Goal: Information Seeking & Learning: Learn about a topic

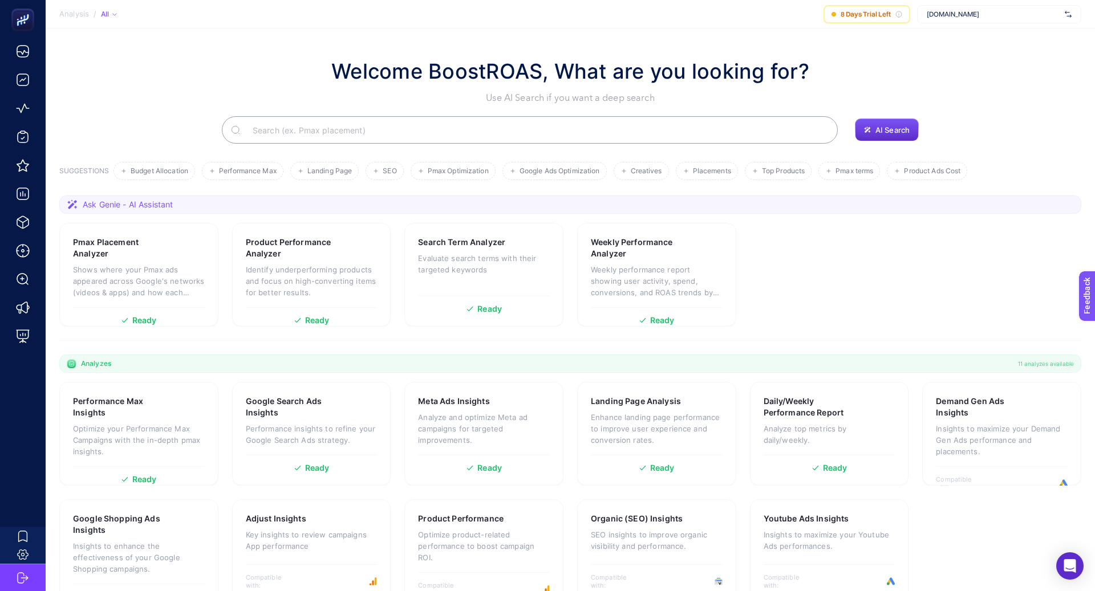
click at [964, 18] on span "[DOMAIN_NAME]" at bounding box center [992, 14] width 133 height 9
type input "kon"
click at [987, 35] on div "Konyalı Saat" at bounding box center [998, 38] width 163 height 18
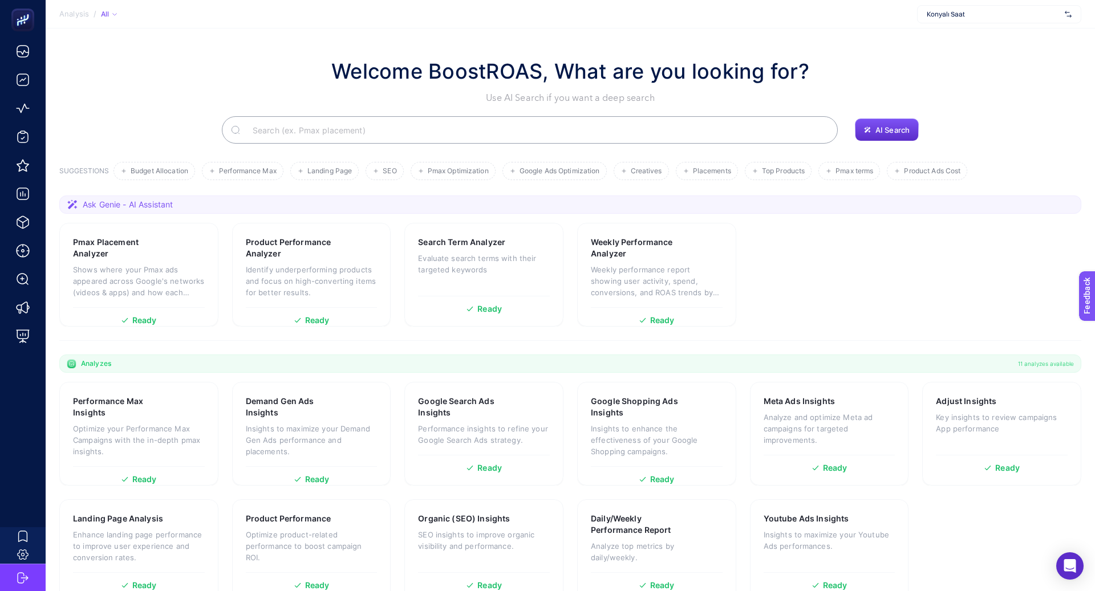
click at [342, 132] on input "Search" at bounding box center [535, 130] width 585 height 32
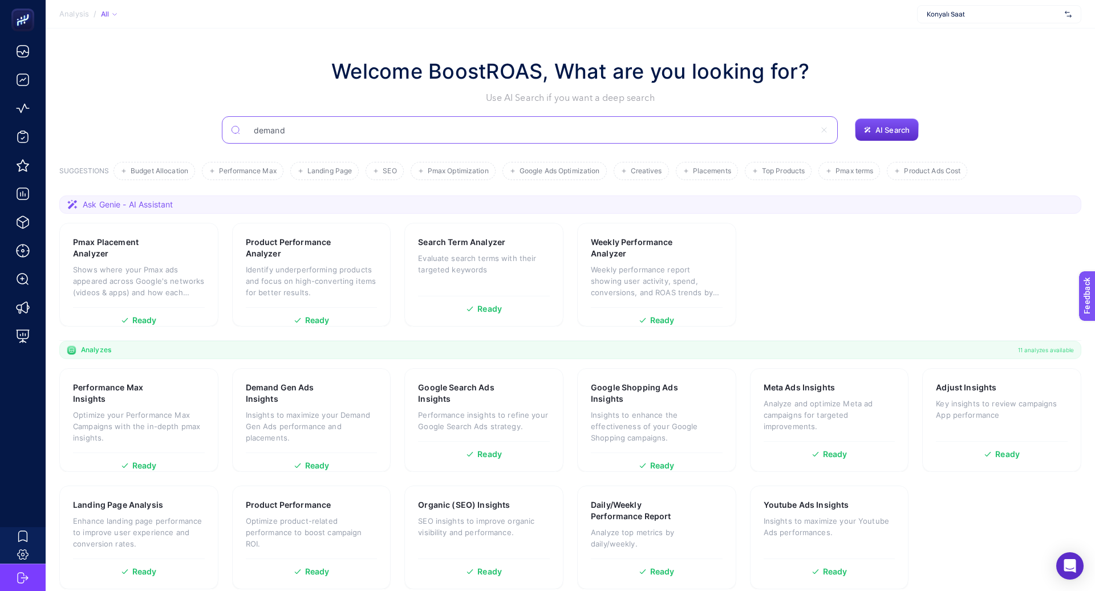
type input "demand"
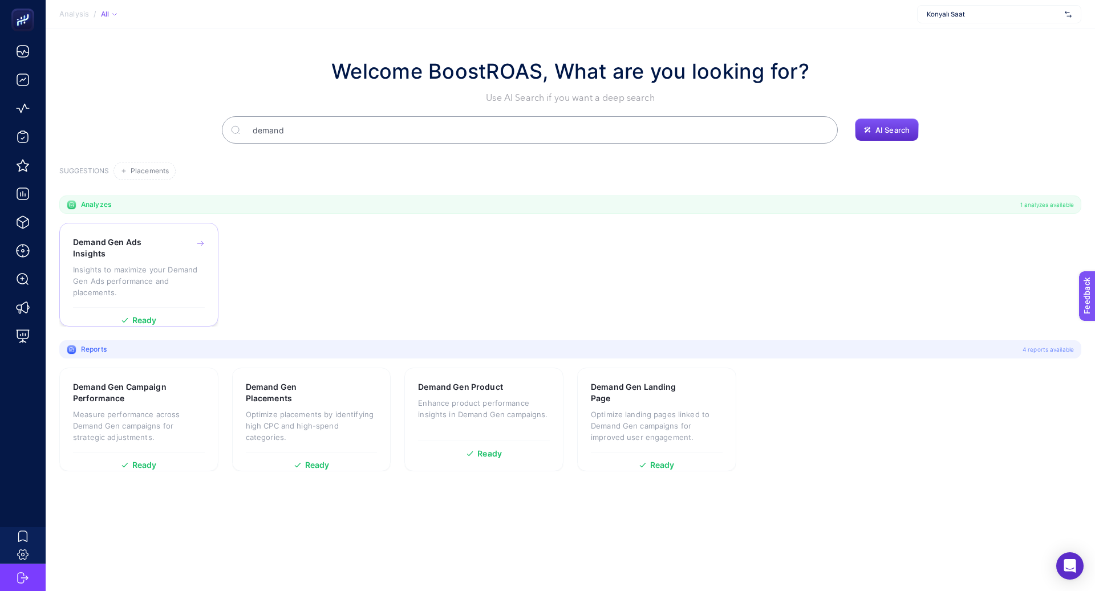
click at [133, 245] on h3 "Demand Gen Ads Insights" at bounding box center [121, 248] width 96 height 23
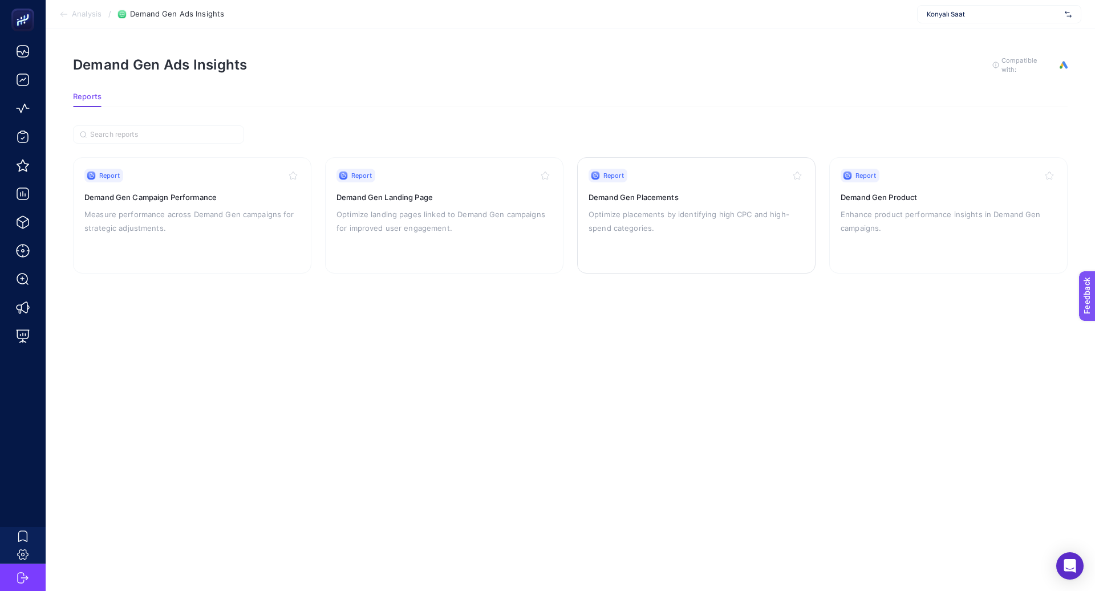
click at [641, 218] on p "Optimize placements by identifying high CPC and high-spend categories." at bounding box center [696, 221] width 216 height 27
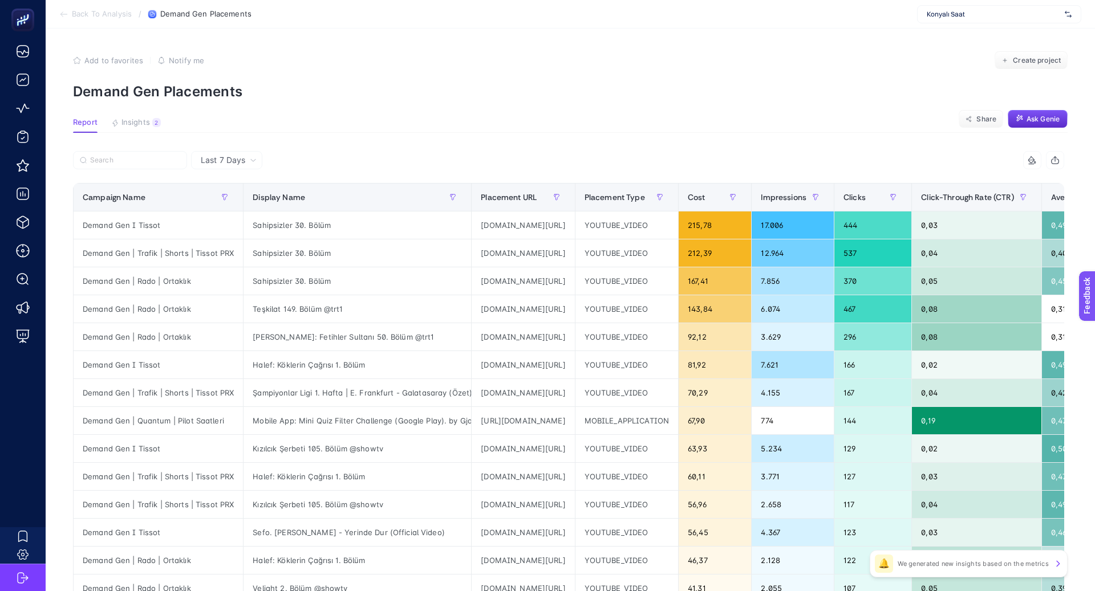
click at [220, 160] on span "Last 7 Days" at bounding box center [223, 160] width 44 height 11
click at [241, 201] on li "Last 30 Days" at bounding box center [226, 204] width 64 height 21
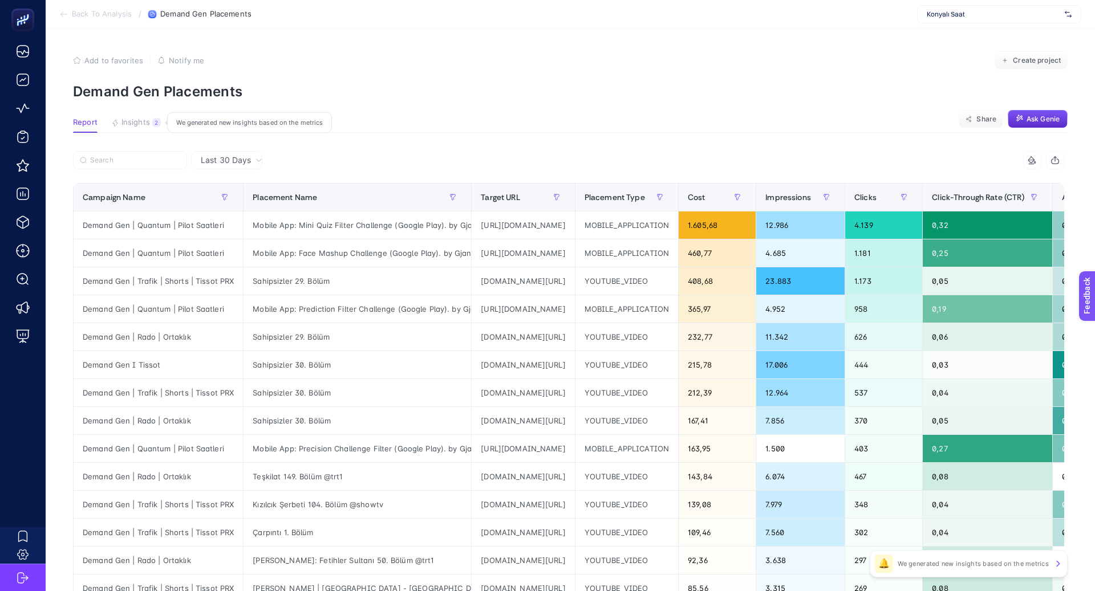
click at [134, 123] on span "Insights" at bounding box center [135, 122] width 29 height 9
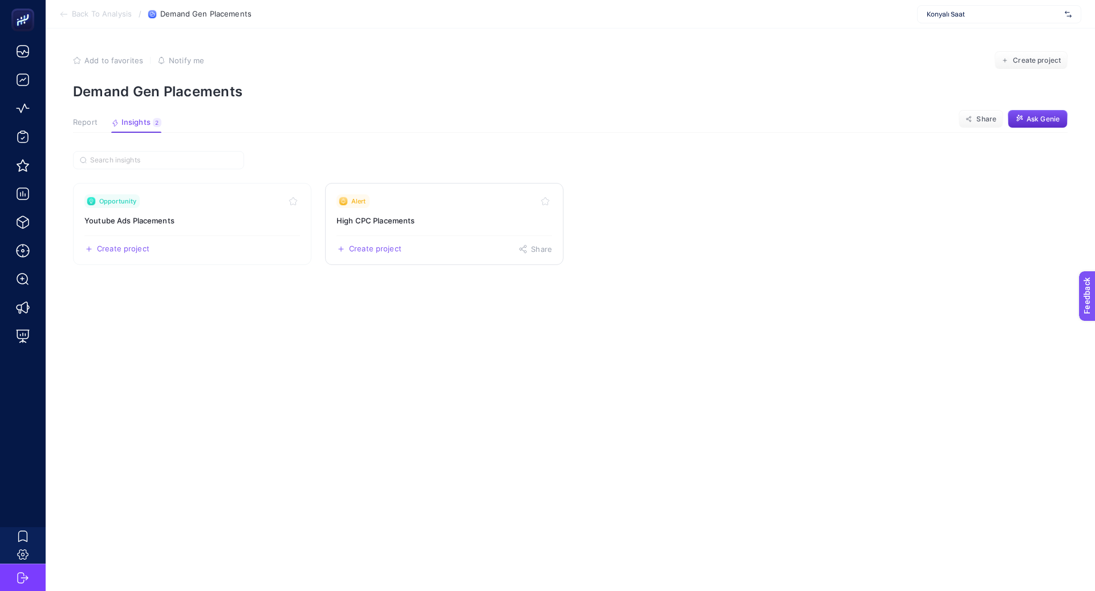
click at [412, 197] on div "Alert" at bounding box center [444, 201] width 216 height 14
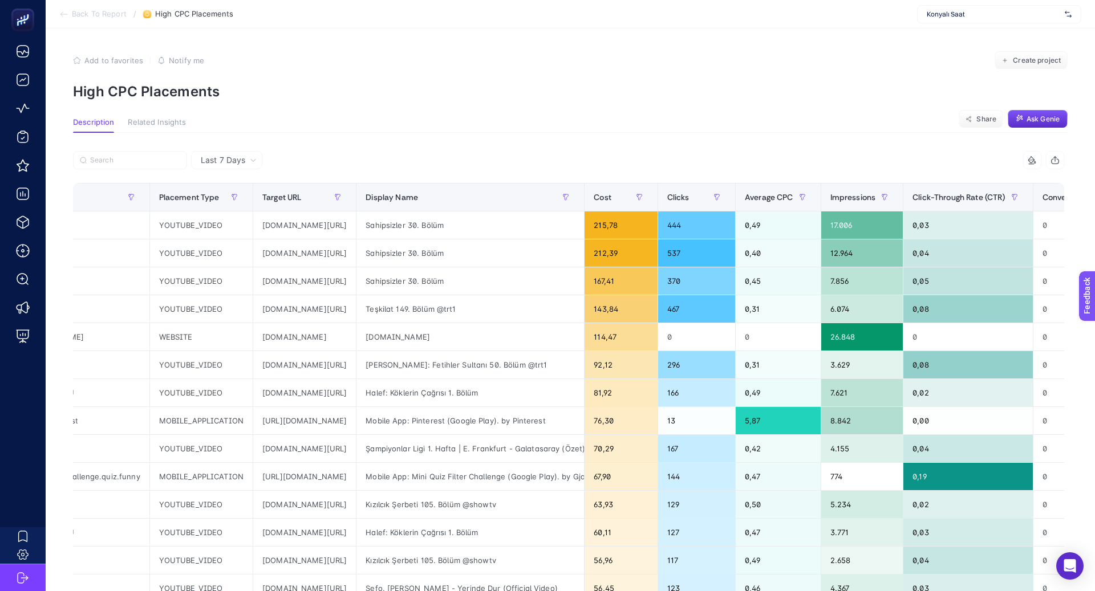
scroll to position [0, 268]
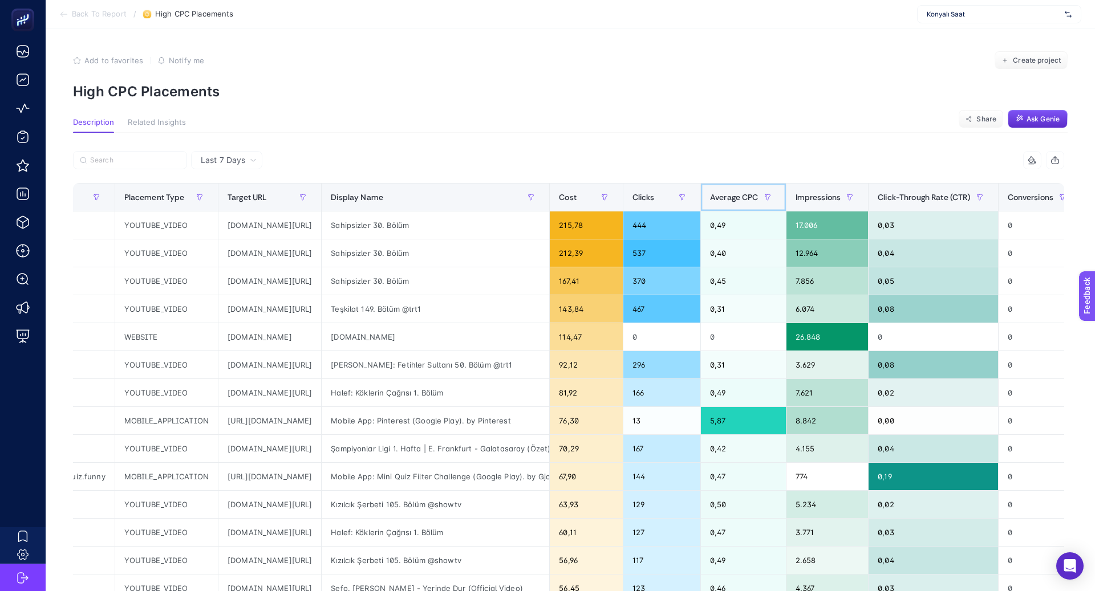
click at [777, 205] on div "Average CPC" at bounding box center [743, 197] width 67 height 18
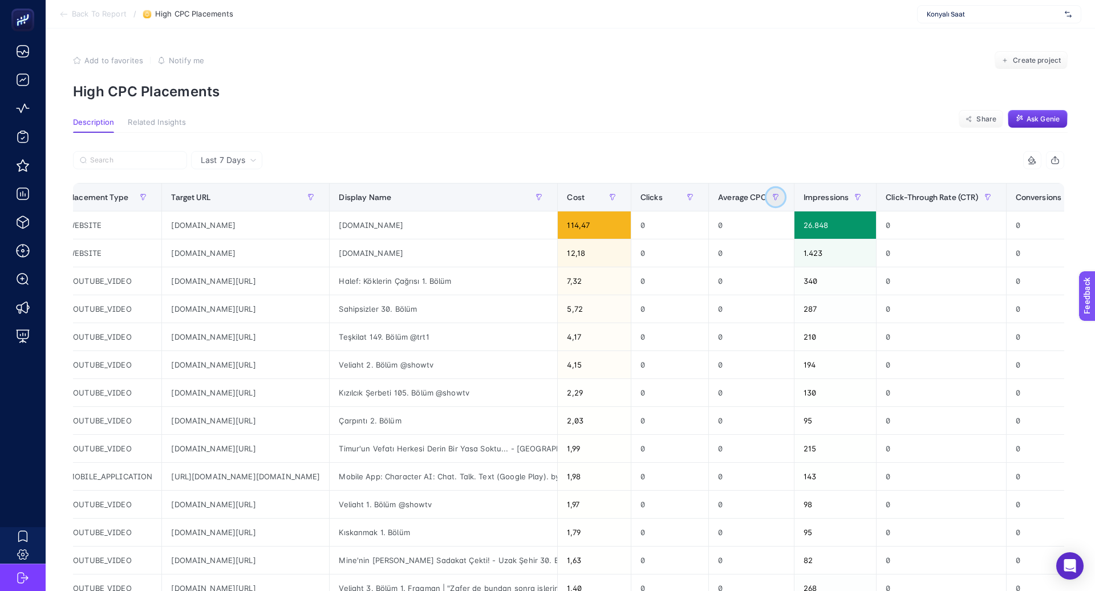
click at [785, 205] on button "button" at bounding box center [775, 197] width 18 height 18
click at [793, 206] on th "Average CPC" at bounding box center [752, 198] width 86 height 28
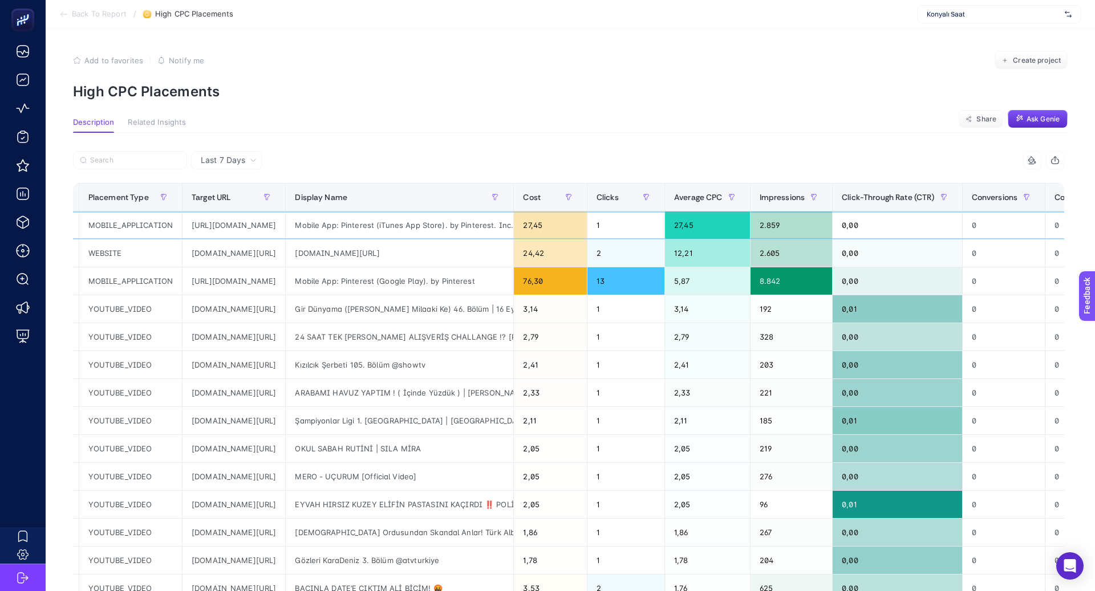
click at [513, 221] on div "Mobile App: Pinterest (iTunes App Store). by Pinterest. Inc." at bounding box center [399, 225] width 227 height 27
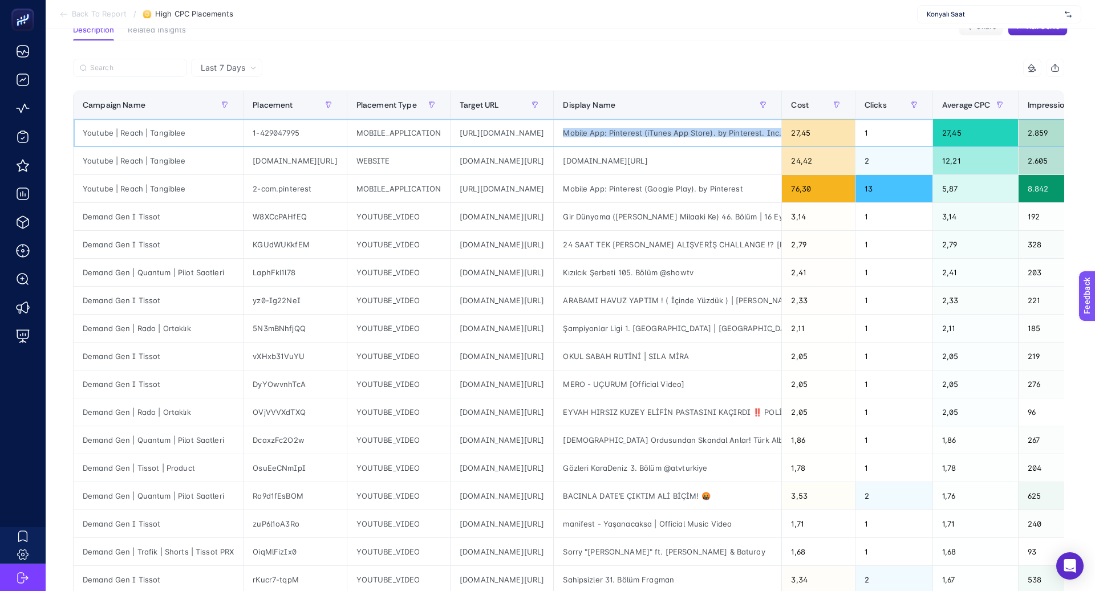
scroll to position [0, 0]
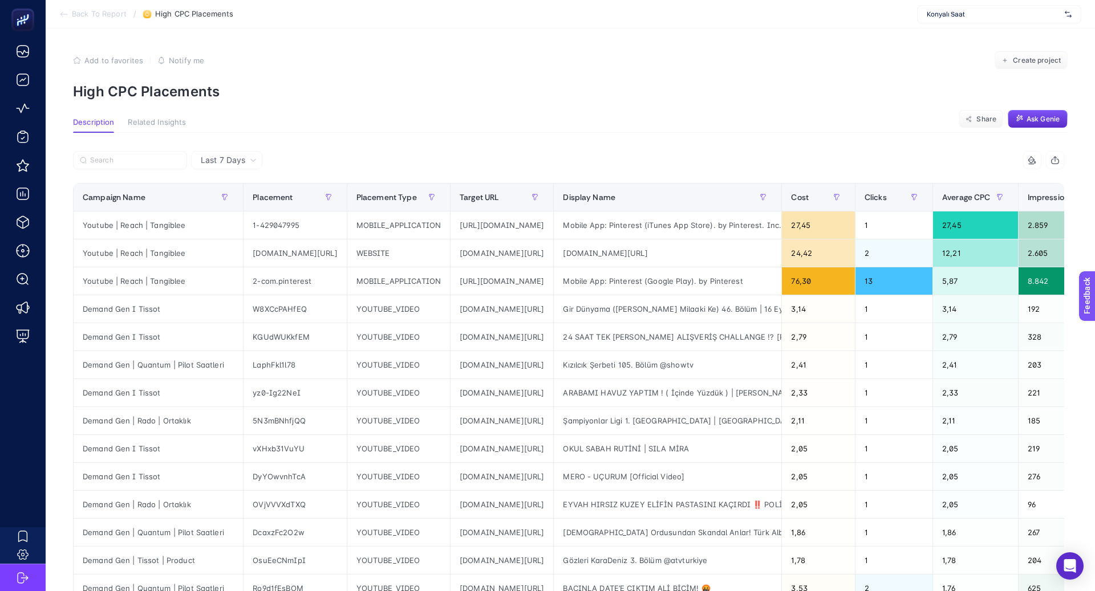
click at [70, 14] on li "Back To Report" at bounding box center [92, 14] width 67 height 9
